Goal: Task Accomplishment & Management: Use online tool/utility

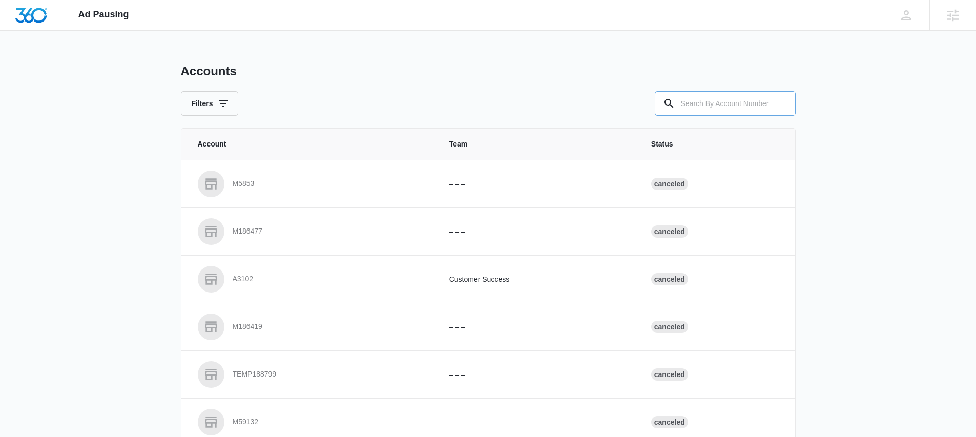
click at [708, 102] on input "text" at bounding box center [725, 103] width 141 height 25
type input "M336804"
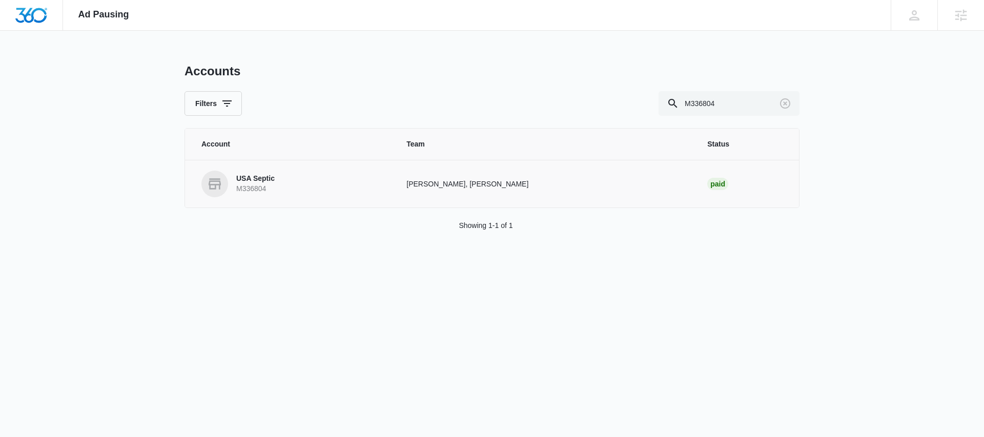
click at [263, 179] on p "USA Septic" at bounding box center [255, 179] width 38 height 10
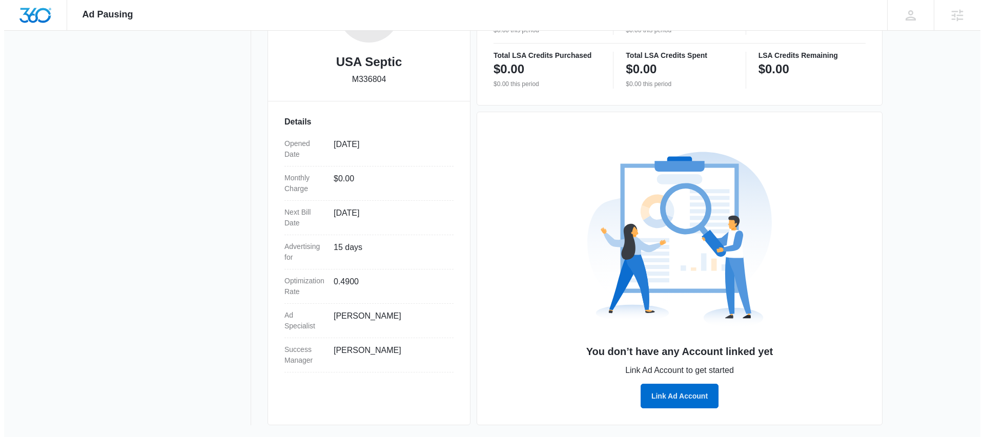
scroll to position [216, 0]
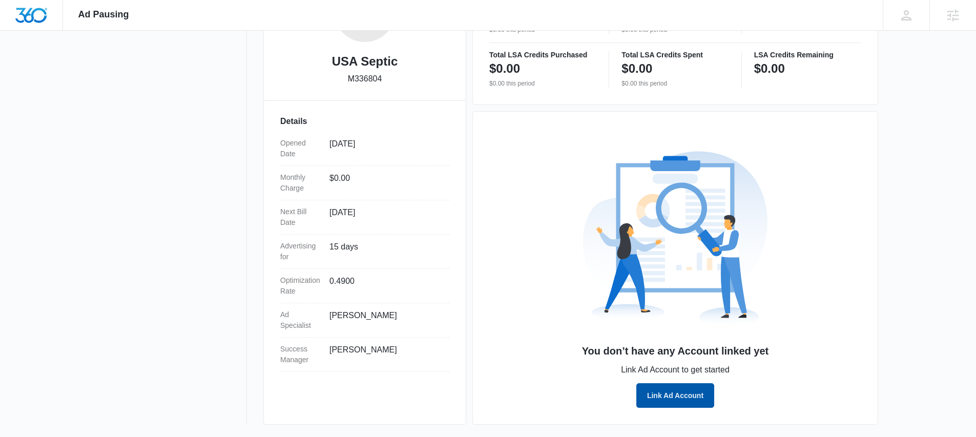
click at [662, 396] on button "Link Ad Account" at bounding box center [675, 395] width 78 height 25
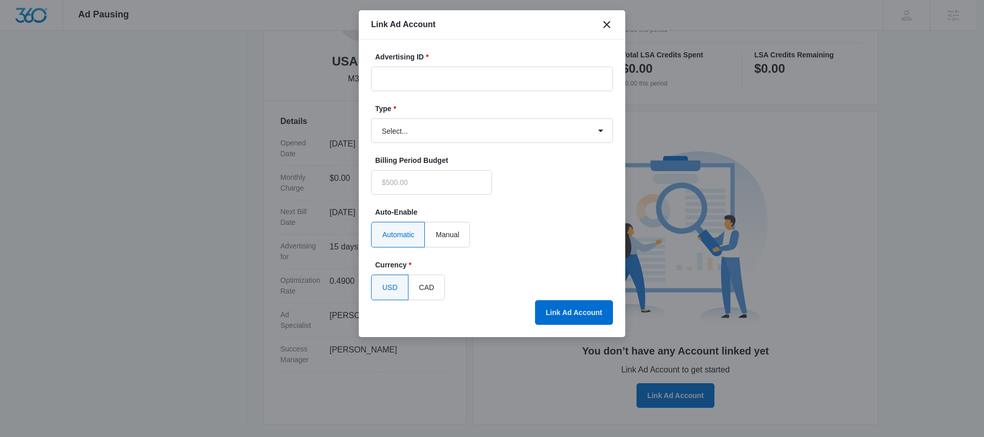
type input "$0.00"
click at [475, 78] on input "Advertising ID *" at bounding box center [492, 79] width 242 height 25
click at [426, 75] on input "Advertising ID *" at bounding box center [492, 79] width 242 height 25
paste input "[PHONE_NUMBER]"
type input "[PHONE_NUMBER]"
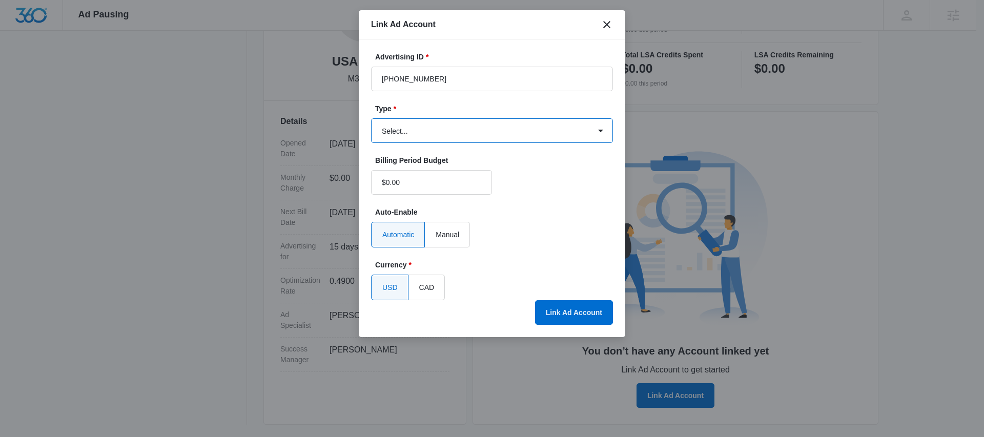
click at [460, 131] on select "Select... Bing Ads Facebook Ads Google Ads" at bounding box center [492, 130] width 242 height 25
select select "google"
click at [371, 118] on select "Select... Bing Ads Facebook Ads Google Ads" at bounding box center [492, 130] width 242 height 25
click at [567, 312] on button "Link Ad Account" at bounding box center [574, 312] width 78 height 25
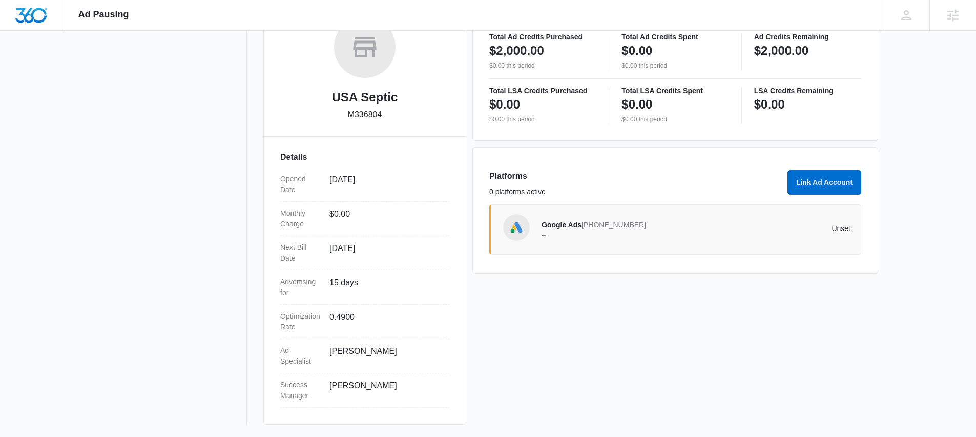
scroll to position [99, 0]
